Goal: Task Accomplishment & Management: Use online tool/utility

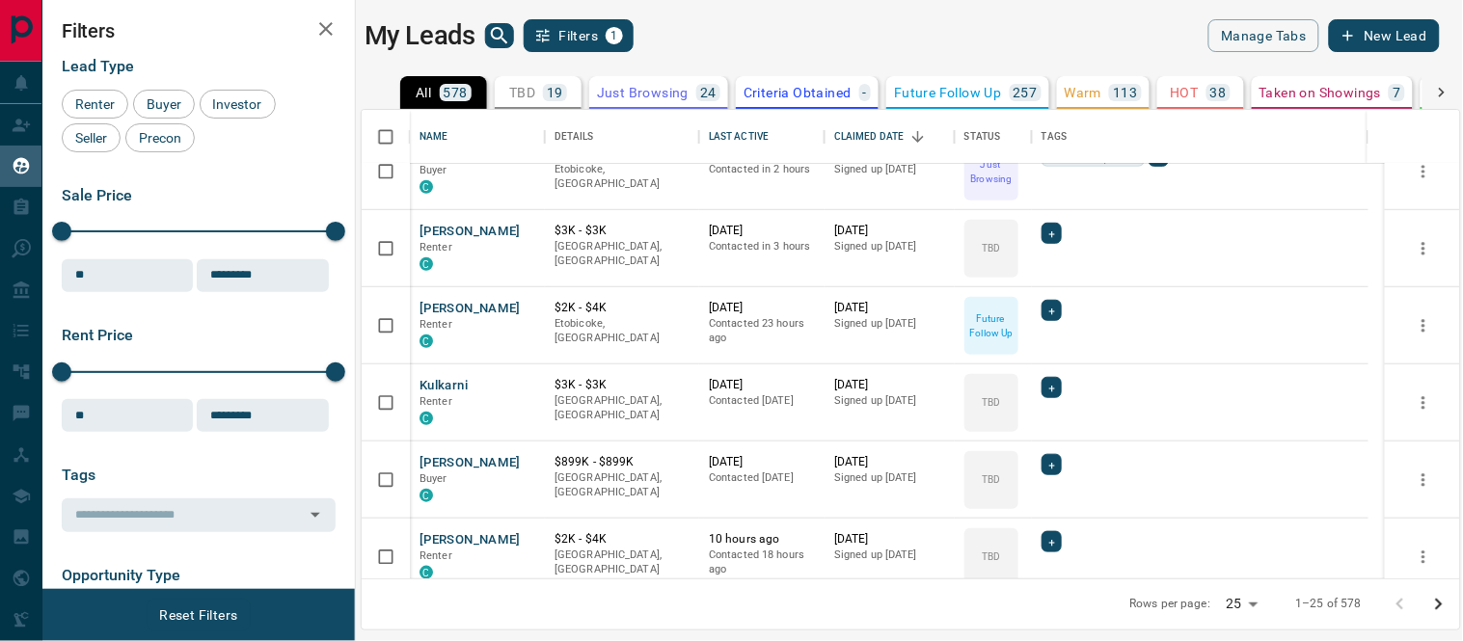
scroll to position [362, 0]
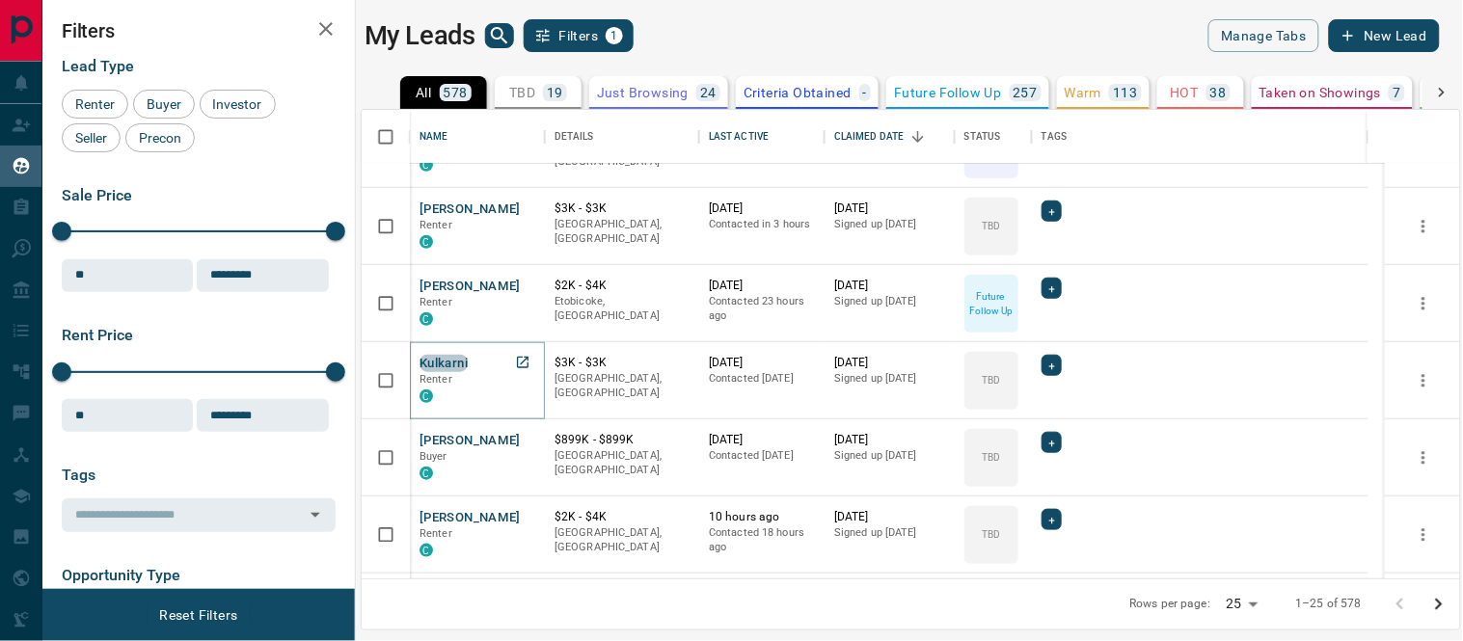
click at [419, 364] on button "Kulkarni" at bounding box center [443, 364] width 48 height 18
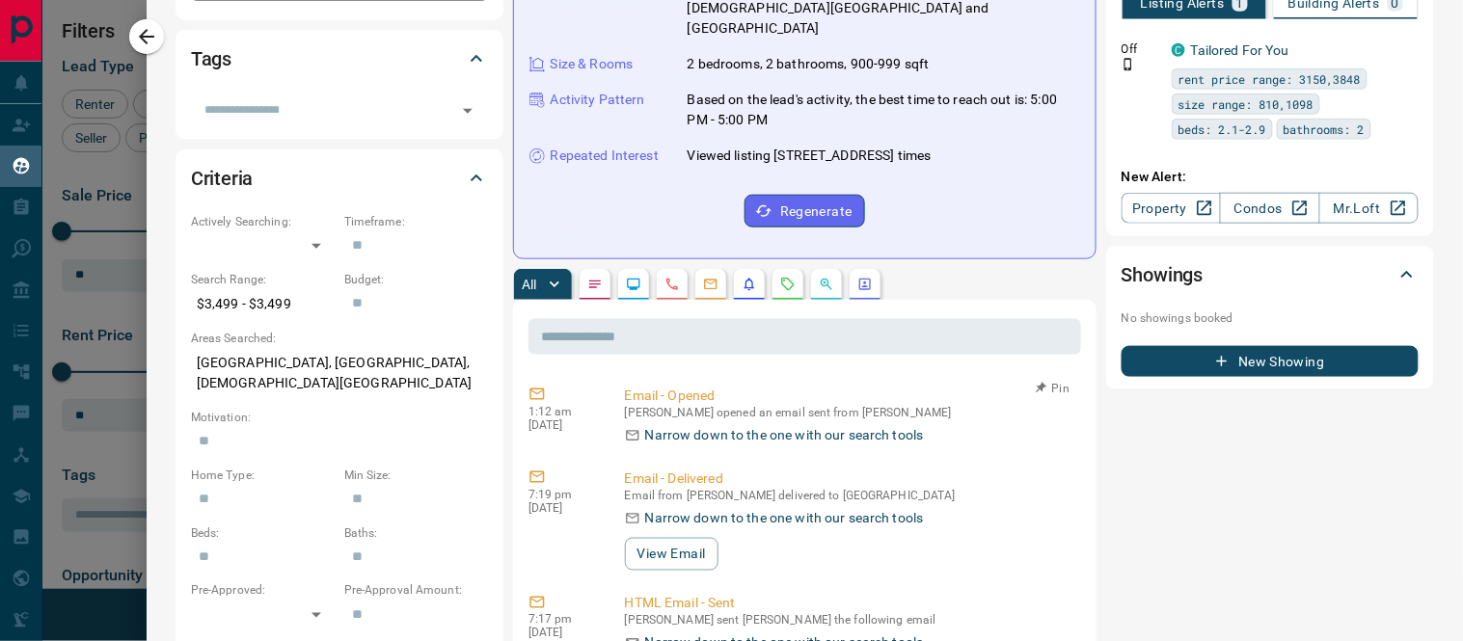
scroll to position [0, 0]
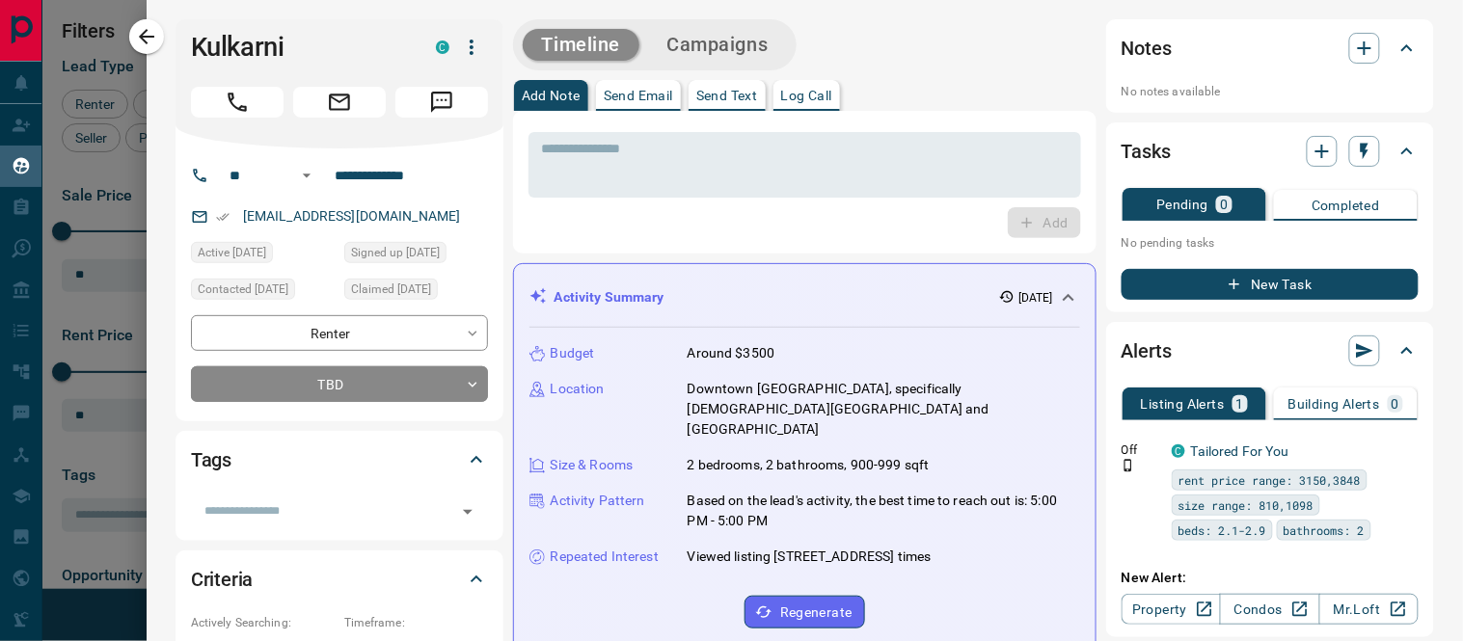
click at [814, 101] on p "Log Call" at bounding box center [806, 95] width 51 height 13
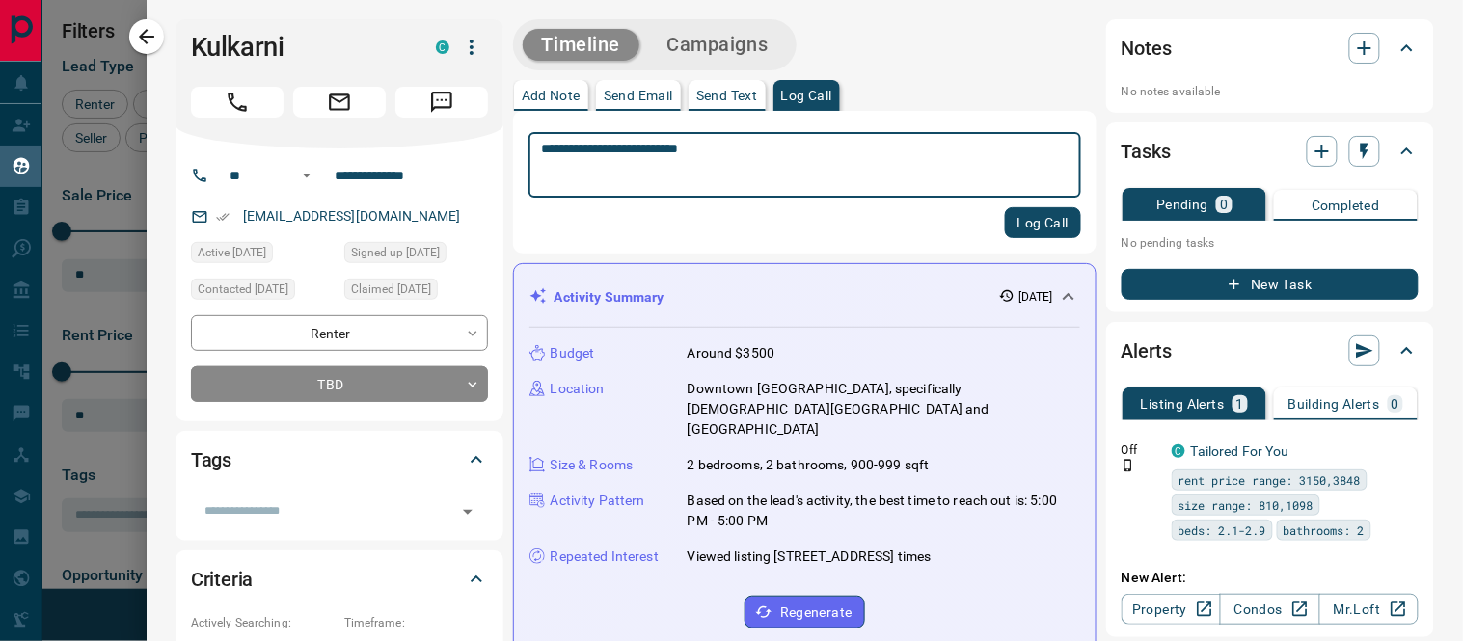
type textarea "**********"
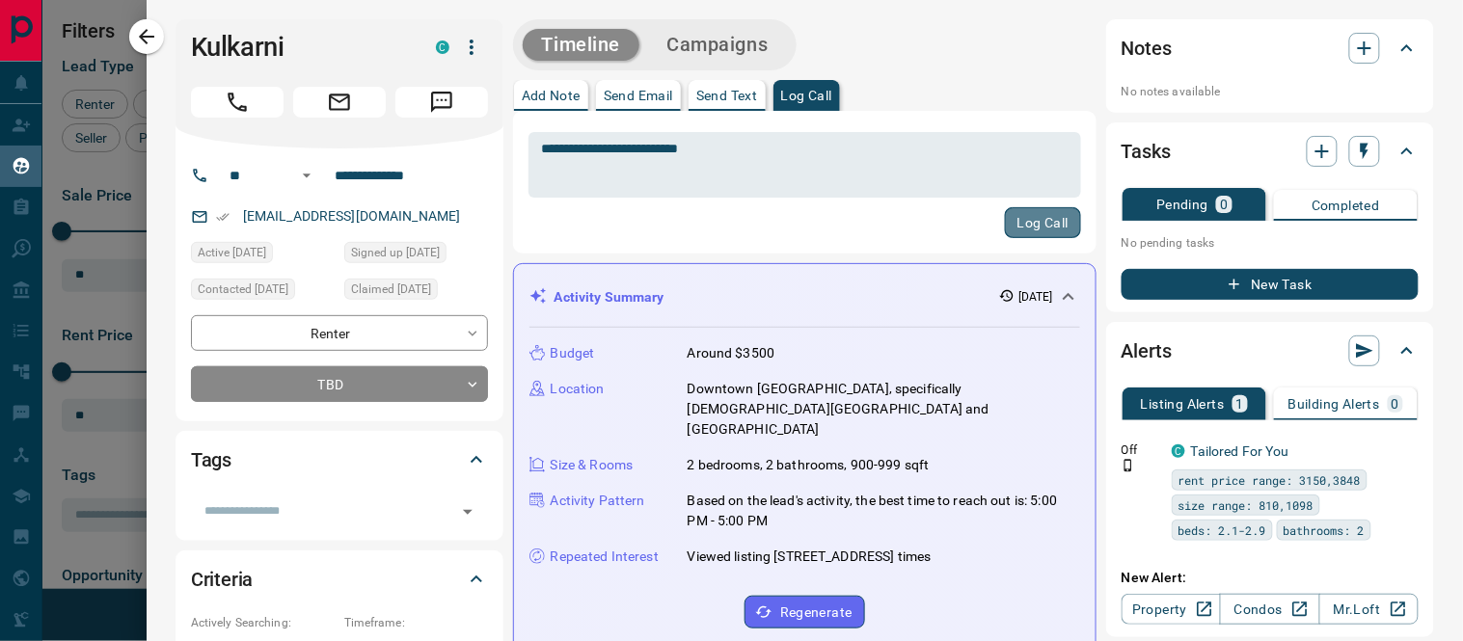
click at [1005, 223] on button "Log Call" at bounding box center [1043, 222] width 76 height 31
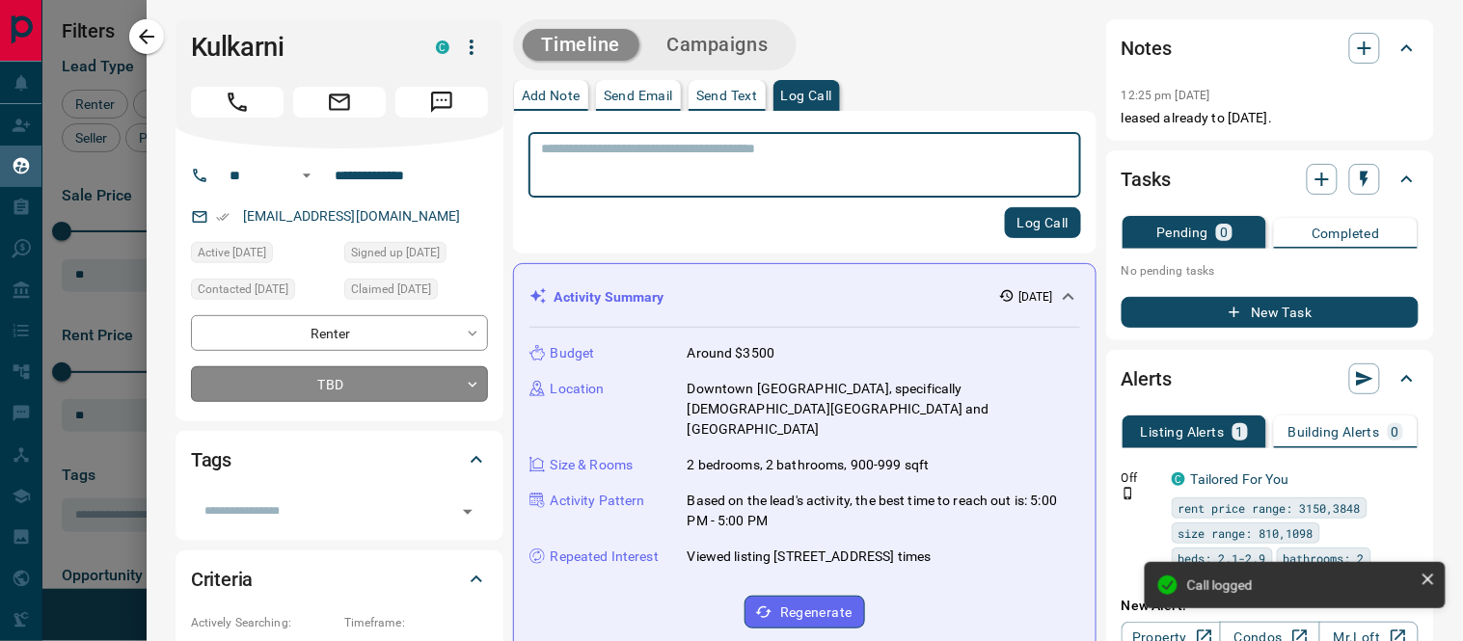
click at [475, 386] on body "Lead Transfers Claim Leads My Leads Tasks Opportunities Deals Campaigns Automat…" at bounding box center [731, 308] width 1463 height 617
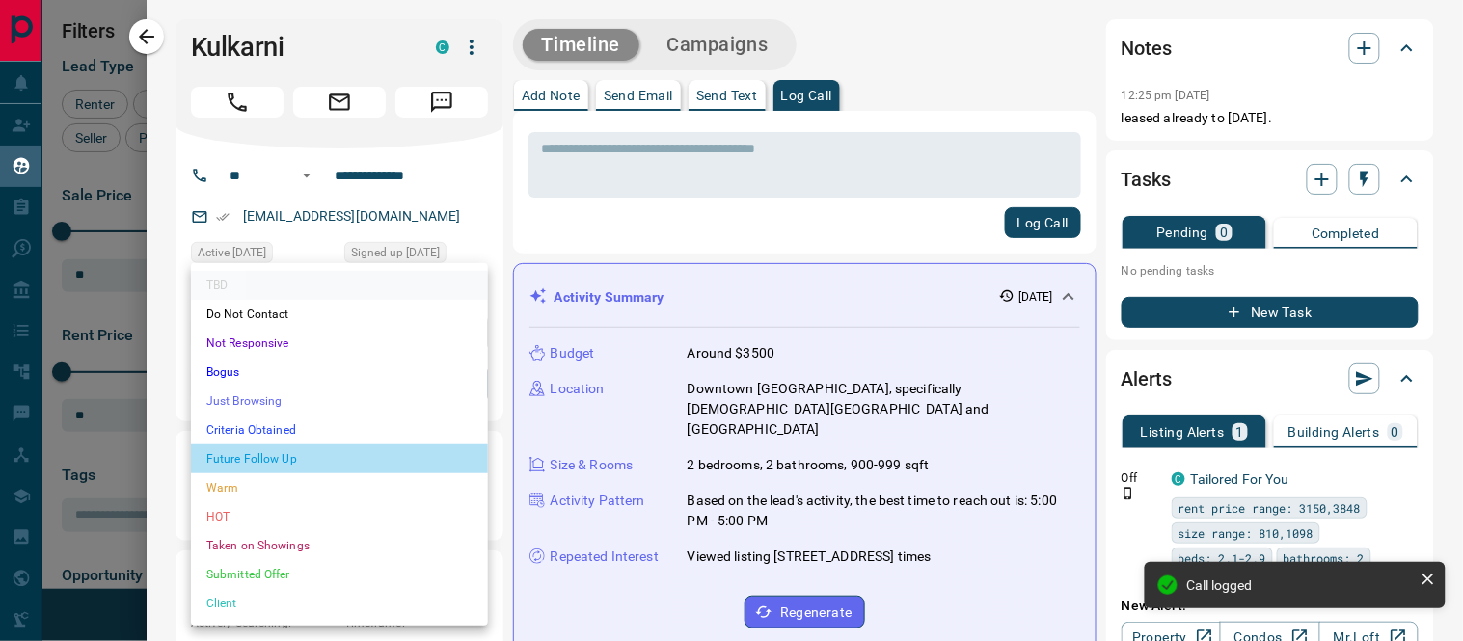
click at [300, 457] on li "Future Follow Up" at bounding box center [339, 459] width 297 height 29
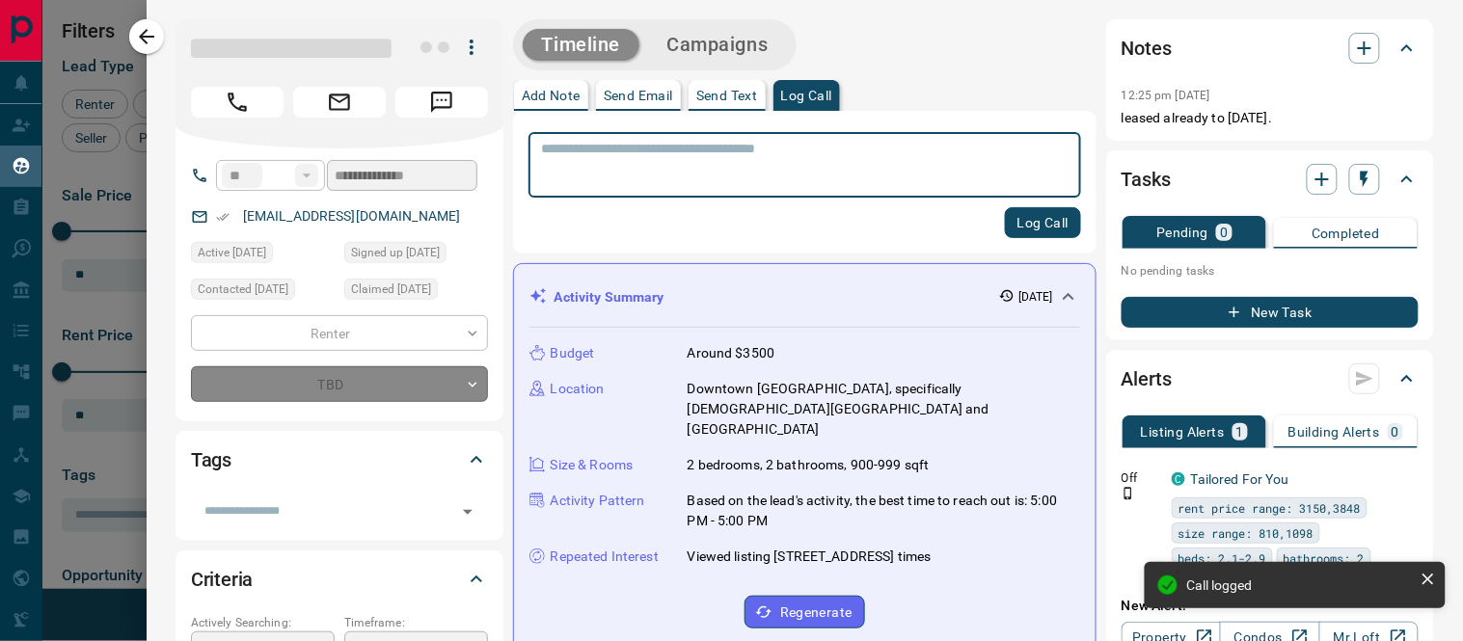
type input "*"
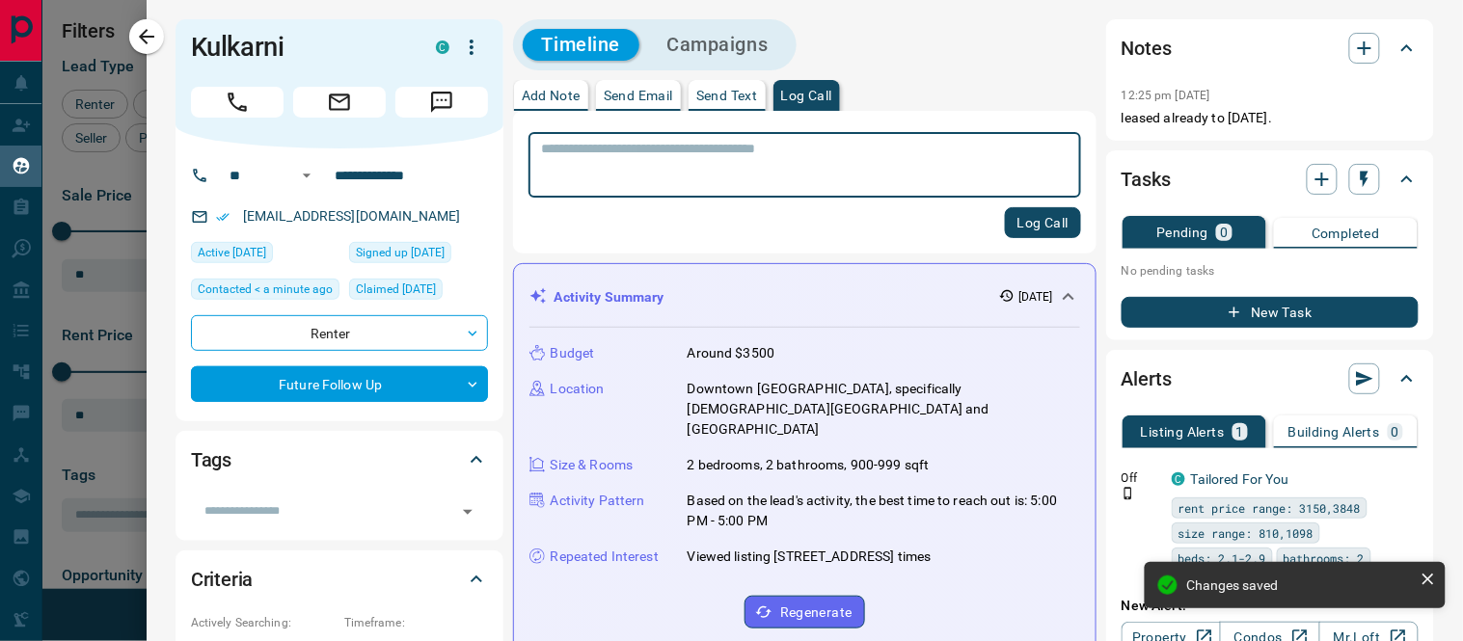
scroll to position [107, 0]
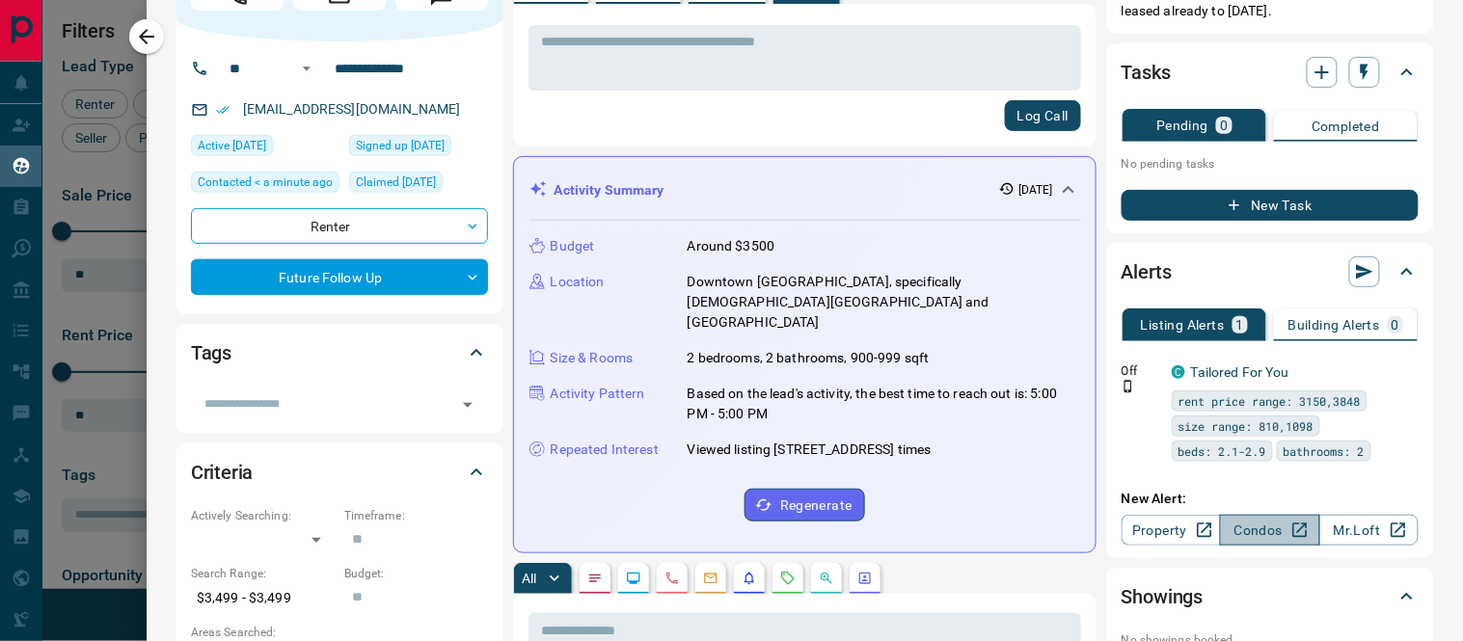
click at [1255, 531] on link "Condos" at bounding box center [1269, 530] width 99 height 31
